Goal: Task Accomplishment & Management: Use online tool/utility

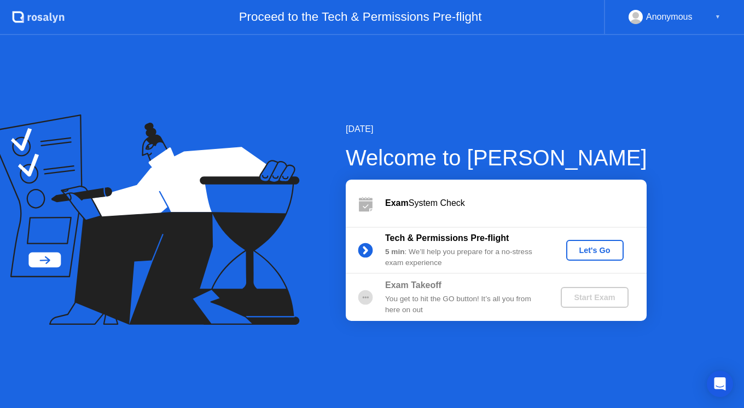
click at [585, 248] on div "Let's Go" at bounding box center [595, 250] width 49 height 9
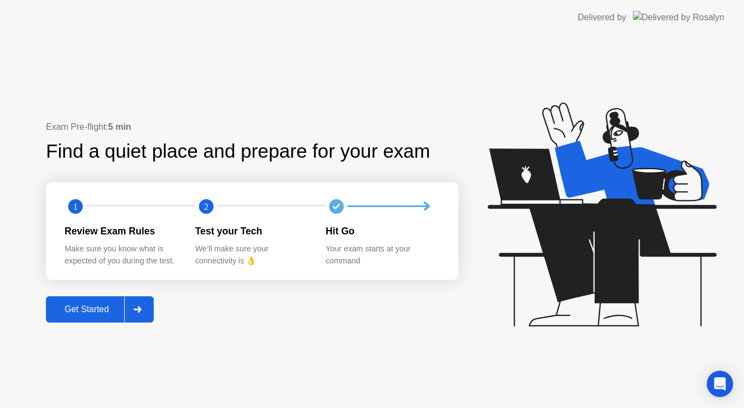
click at [102, 309] on div "Get Started" at bounding box center [86, 309] width 75 height 10
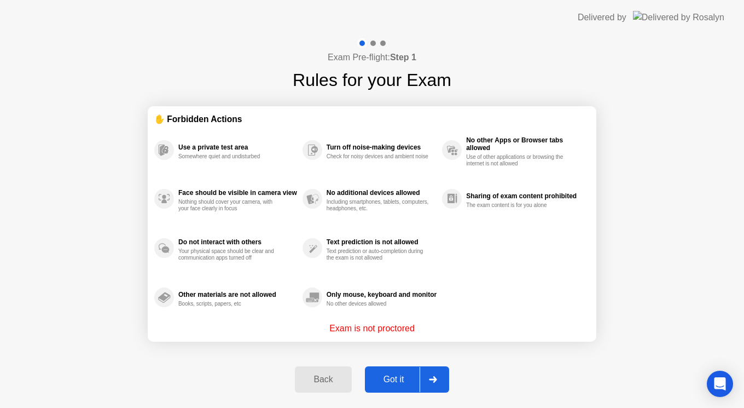
click at [467, 274] on div "Use a private test area Somewhere quiet and undisturbed Face should be visible …" at bounding box center [372, 223] width 436 height 196
click at [398, 377] on div "Got it" at bounding box center [393, 379] width 51 height 10
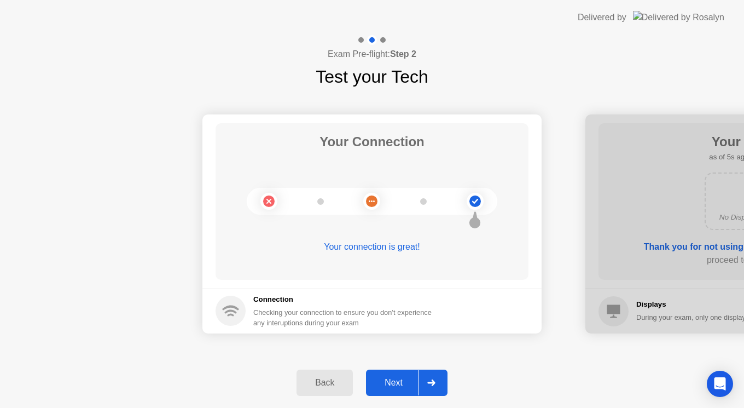
click at [394, 378] on div "Next" at bounding box center [393, 383] width 49 height 10
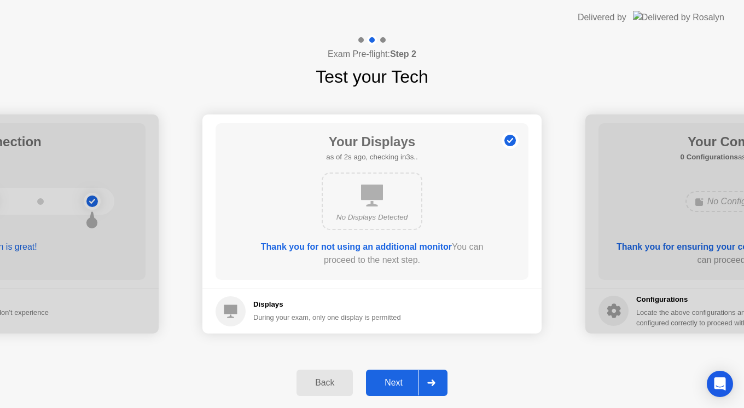
click at [395, 380] on div "Next" at bounding box center [393, 383] width 49 height 10
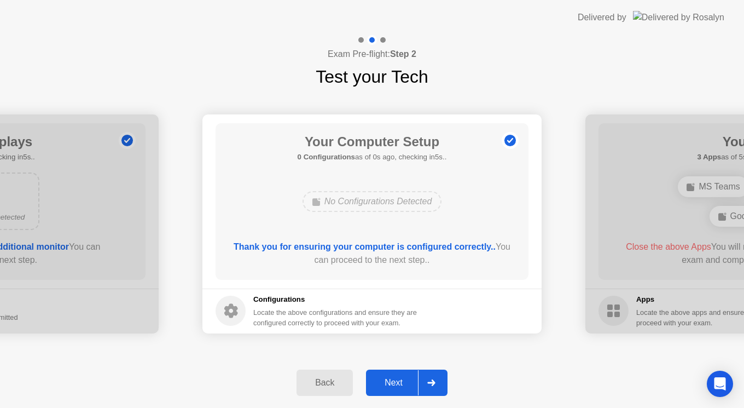
click at [397, 375] on button "Next" at bounding box center [407, 382] width 82 height 26
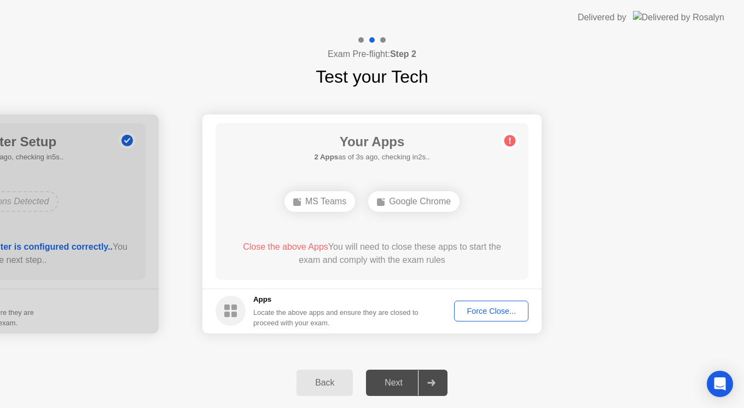
click at [486, 312] on div "Force Close..." at bounding box center [491, 310] width 67 height 9
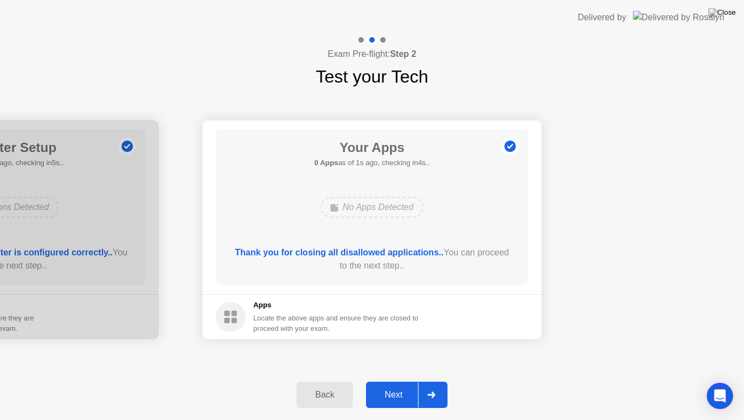
click at [397, 388] on button "Next" at bounding box center [407, 395] width 82 height 26
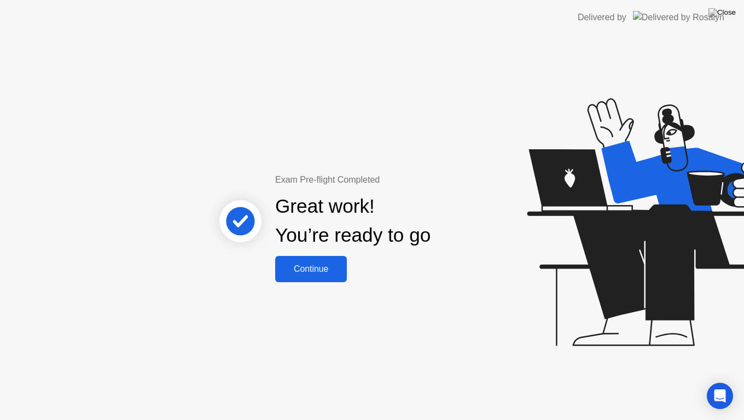
click at [322, 272] on div "Continue" at bounding box center [310, 269] width 65 height 10
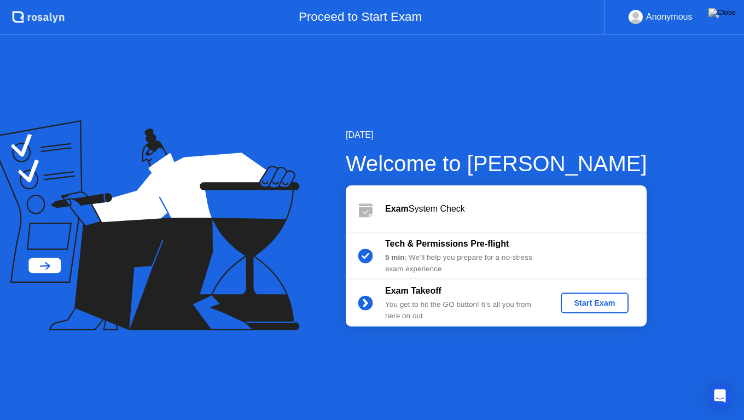
click at [579, 301] on div "Start Exam" at bounding box center [594, 303] width 59 height 9
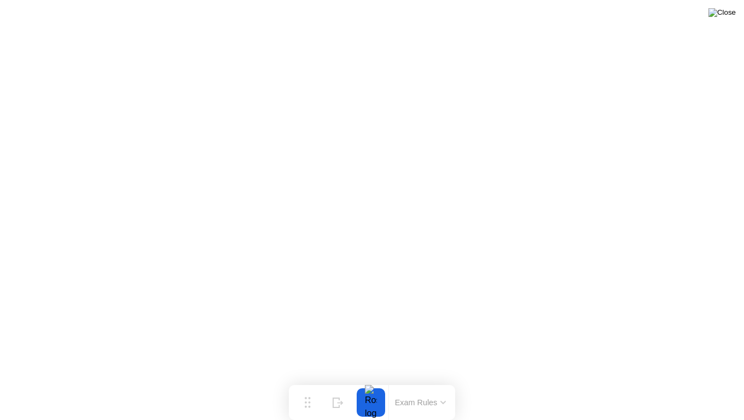
click at [727, 15] on img at bounding box center [722, 12] width 27 height 9
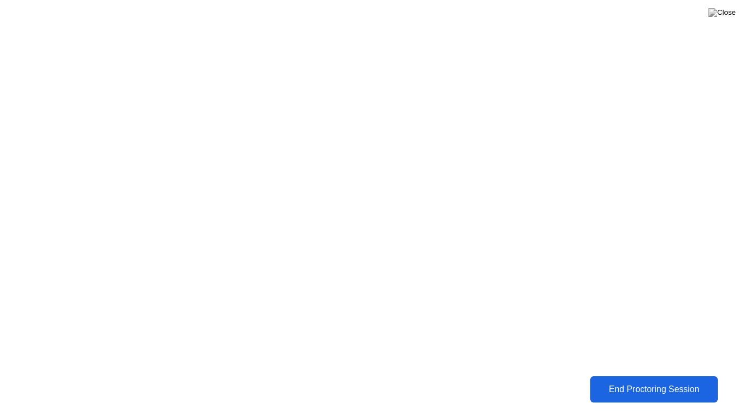
click at [655, 394] on div "End Proctoring Session" at bounding box center [654, 390] width 121 height 10
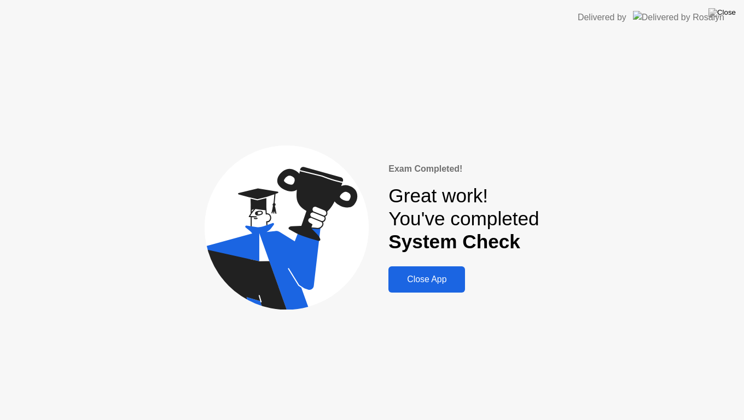
click at [431, 284] on div "Close App" at bounding box center [427, 280] width 70 height 10
